Goal: Information Seeking & Learning: Learn about a topic

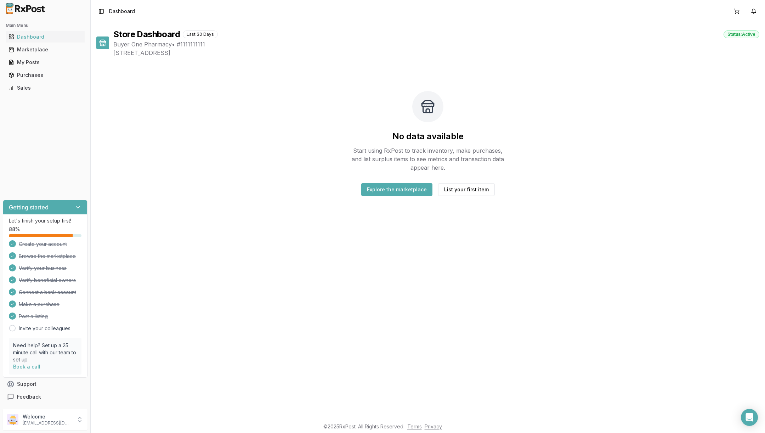
click at [45, 45] on link "Marketplace" at bounding box center [45, 49] width 79 height 13
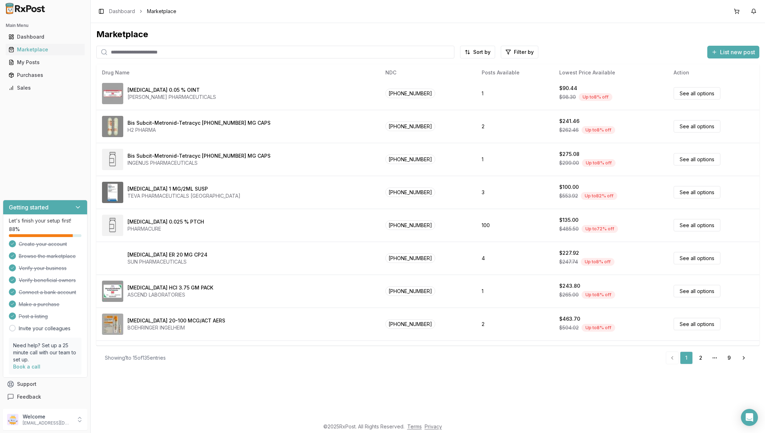
scroll to position [228, 0]
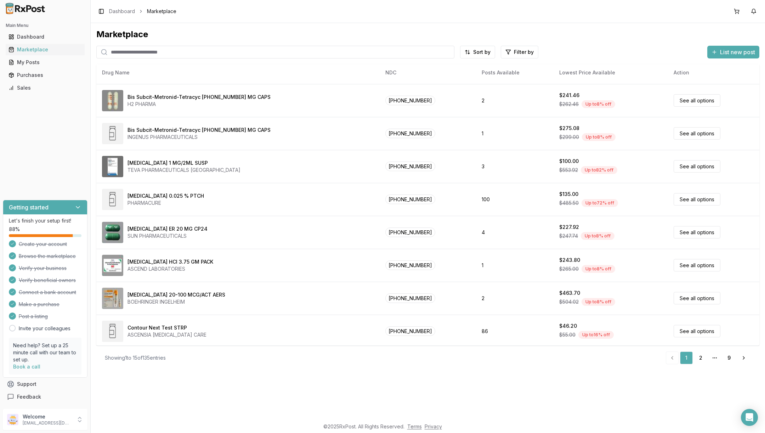
click at [185, 205] on div "Capsaicin 0.025 % PTCH PHARMACURE" at bounding box center [238, 199] width 272 height 21
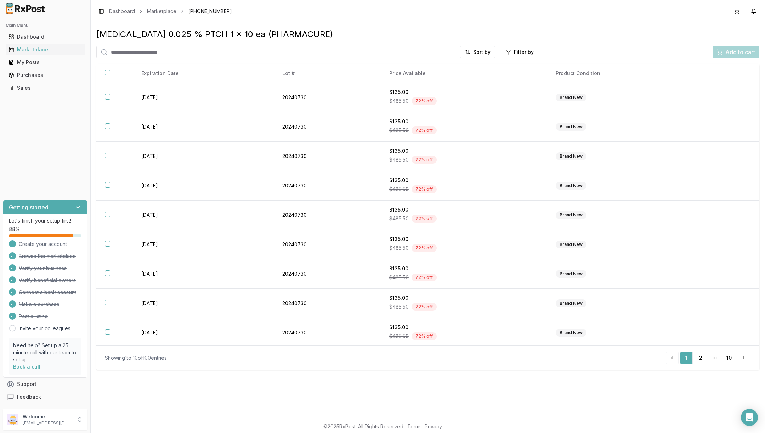
click at [61, 68] on ul "Dashboard Marketplace My Posts Purchases Sales" at bounding box center [45, 62] width 85 height 62
click at [161, 10] on link "Marketplace" at bounding box center [161, 11] width 29 height 7
